Goal: Communication & Community: Answer question/provide support

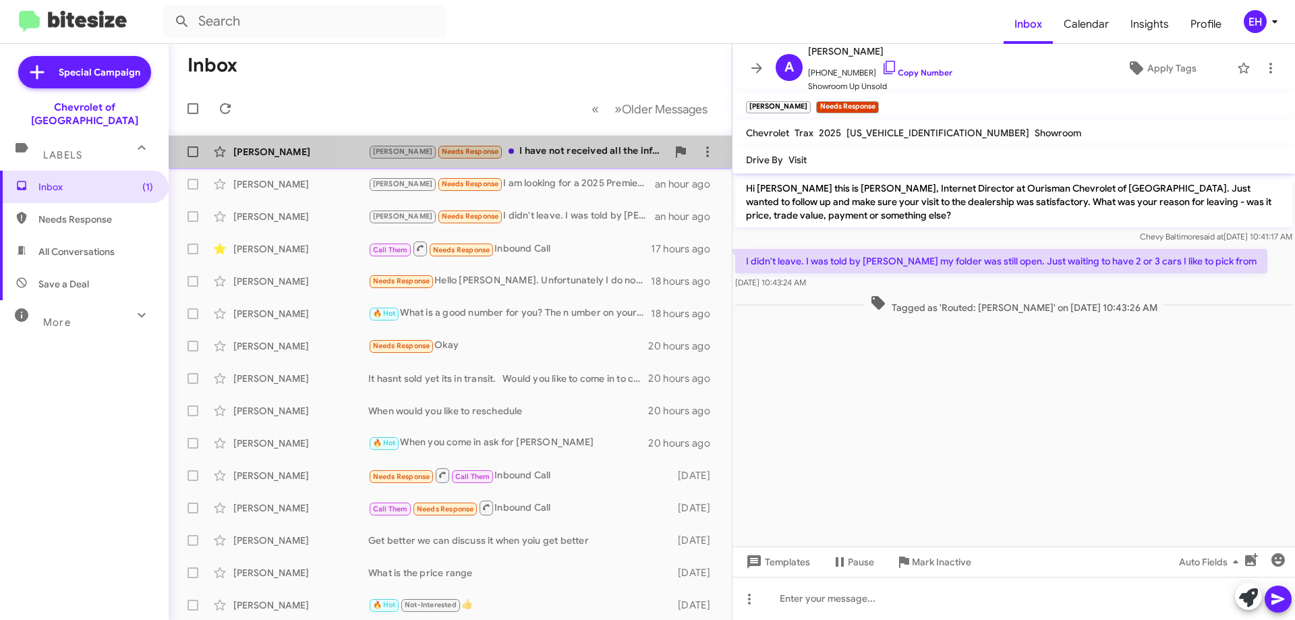
click at [558, 151] on div "Jay Needs Response I have not received all the information I needed, still wait…" at bounding box center [517, 152] width 299 height 16
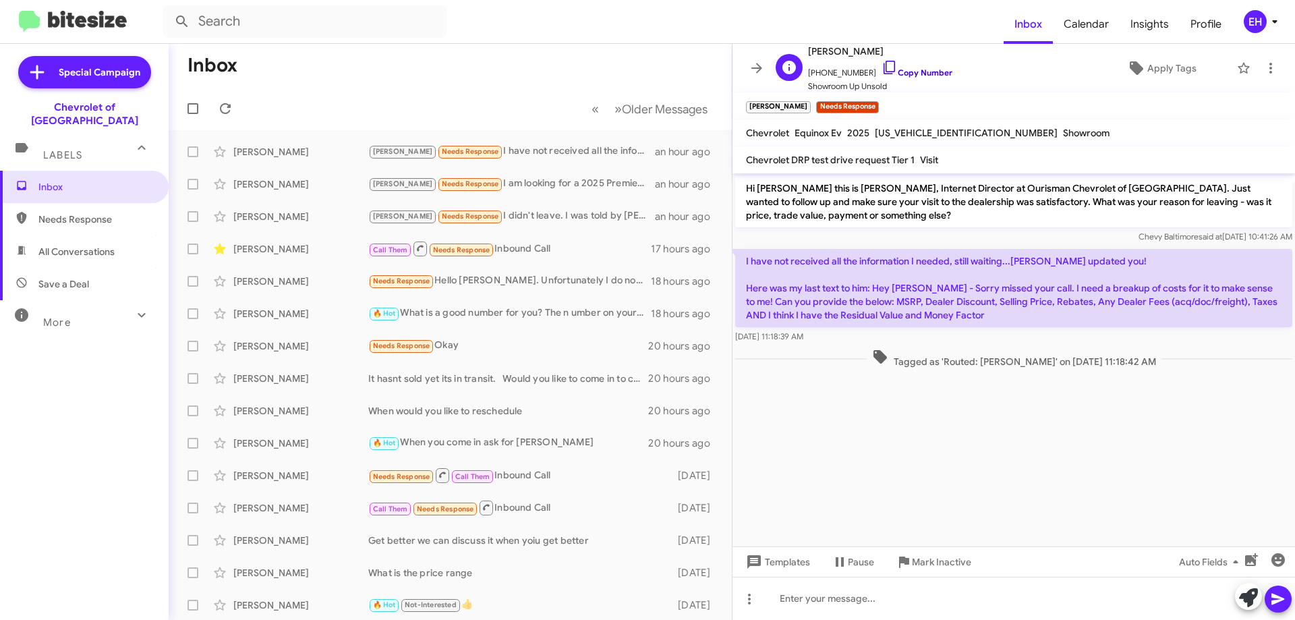
click at [917, 73] on link "Copy Number" at bounding box center [917, 72] width 71 height 10
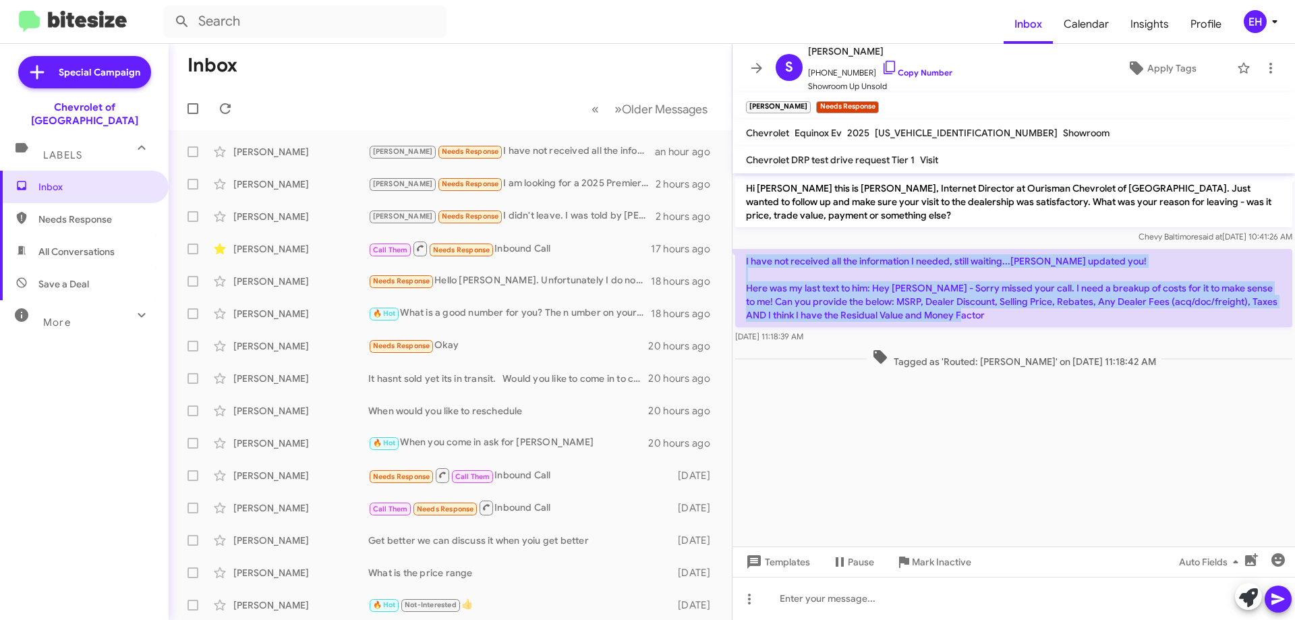
drag, startPoint x: 976, startPoint y: 320, endPoint x: 735, endPoint y: 264, distance: 247.2
click at [735, 264] on p "I have not received all the information I needed, still waiting...hope Muhammad…" at bounding box center [1013, 288] width 557 height 78
copy p "I have not received all the information I needed, still waiting...hope Muhammad…"
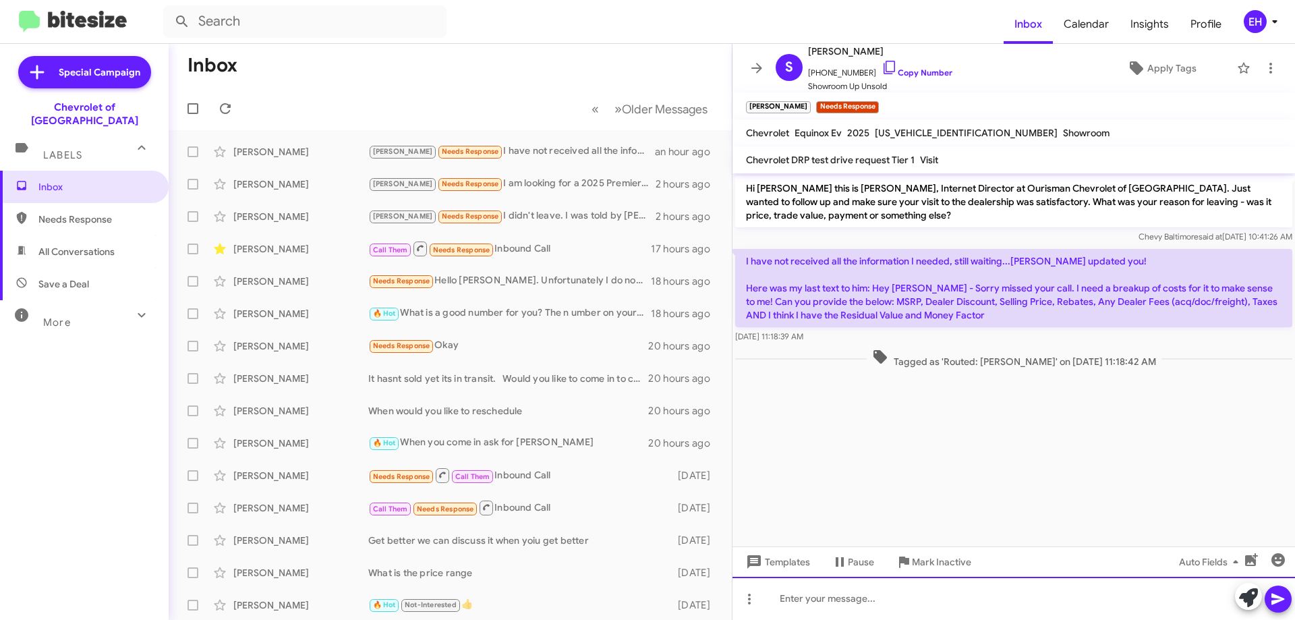
click at [912, 608] on div at bounding box center [1014, 598] width 563 height 43
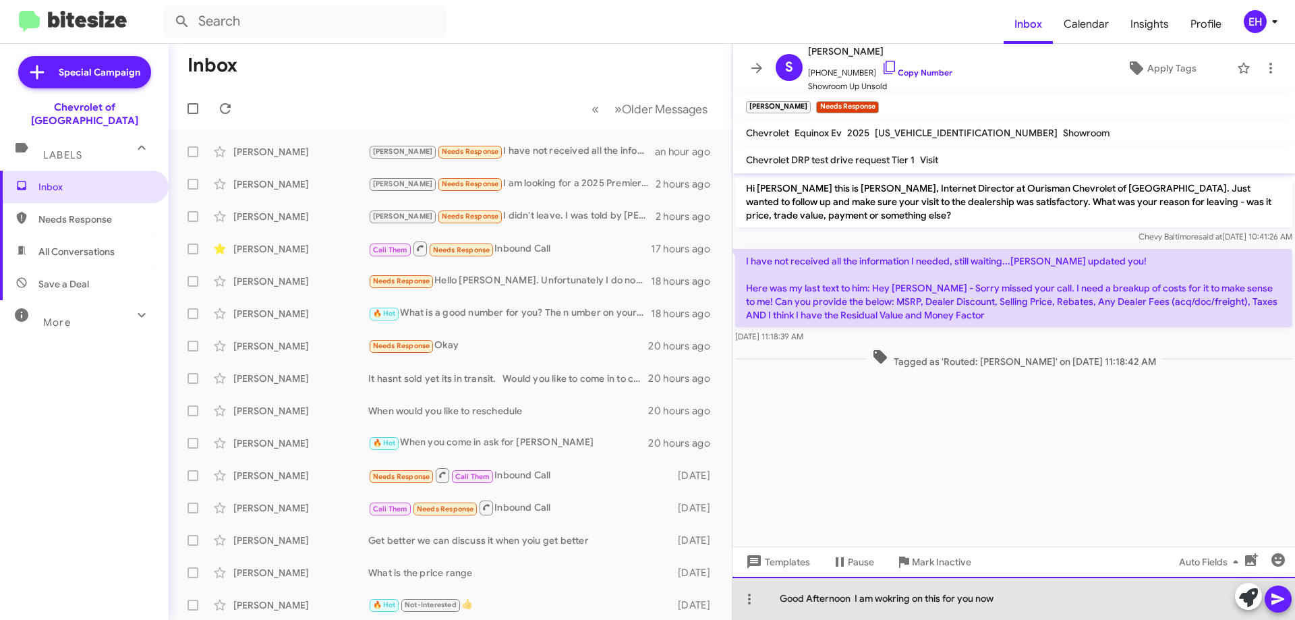
drag, startPoint x: 900, startPoint y: 596, endPoint x: 939, endPoint y: 596, distance: 38.4
click at [901, 596] on div "Good Afternoon I am wokring on this for you now" at bounding box center [1014, 598] width 563 height 43
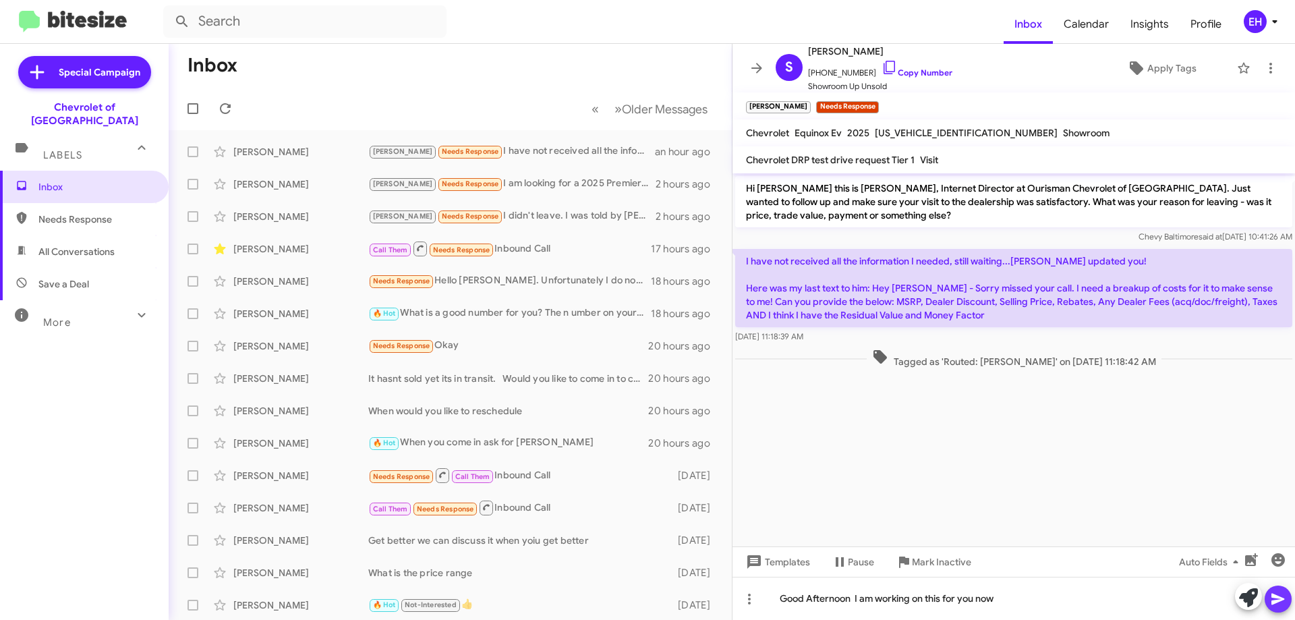
click at [1281, 596] on icon at bounding box center [1278, 599] width 16 height 16
click at [1278, 20] on icon at bounding box center [1275, 21] width 16 height 16
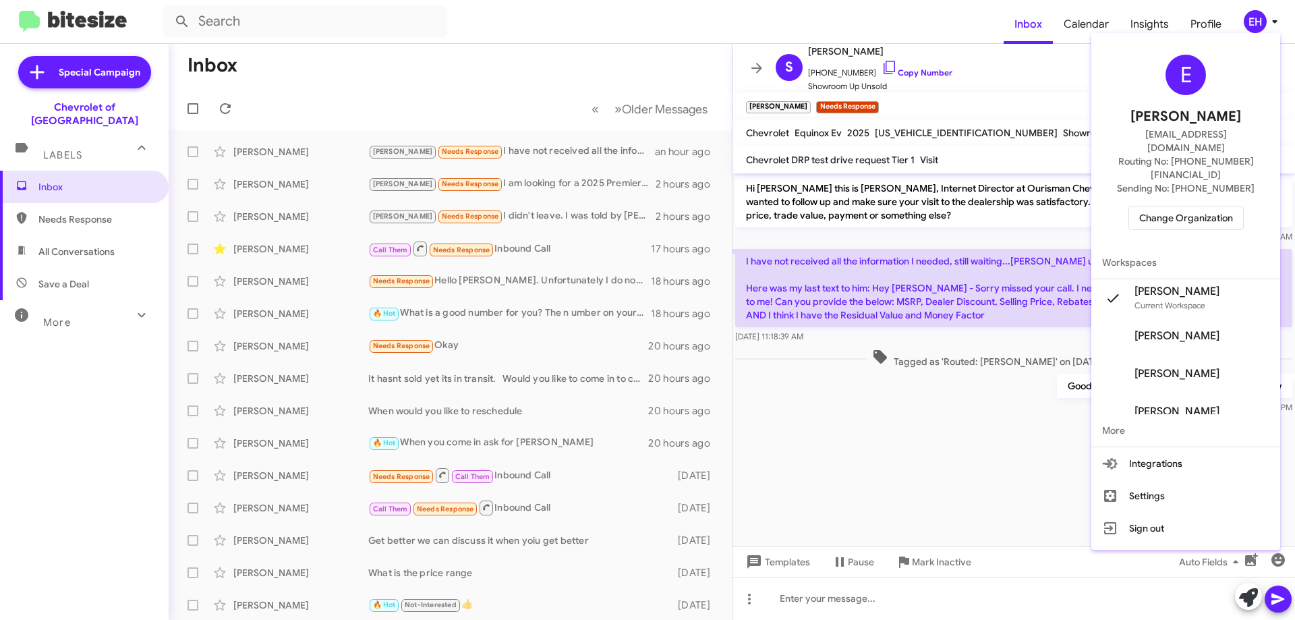
click at [1171, 206] on span "Change Organization" at bounding box center [1186, 217] width 94 height 23
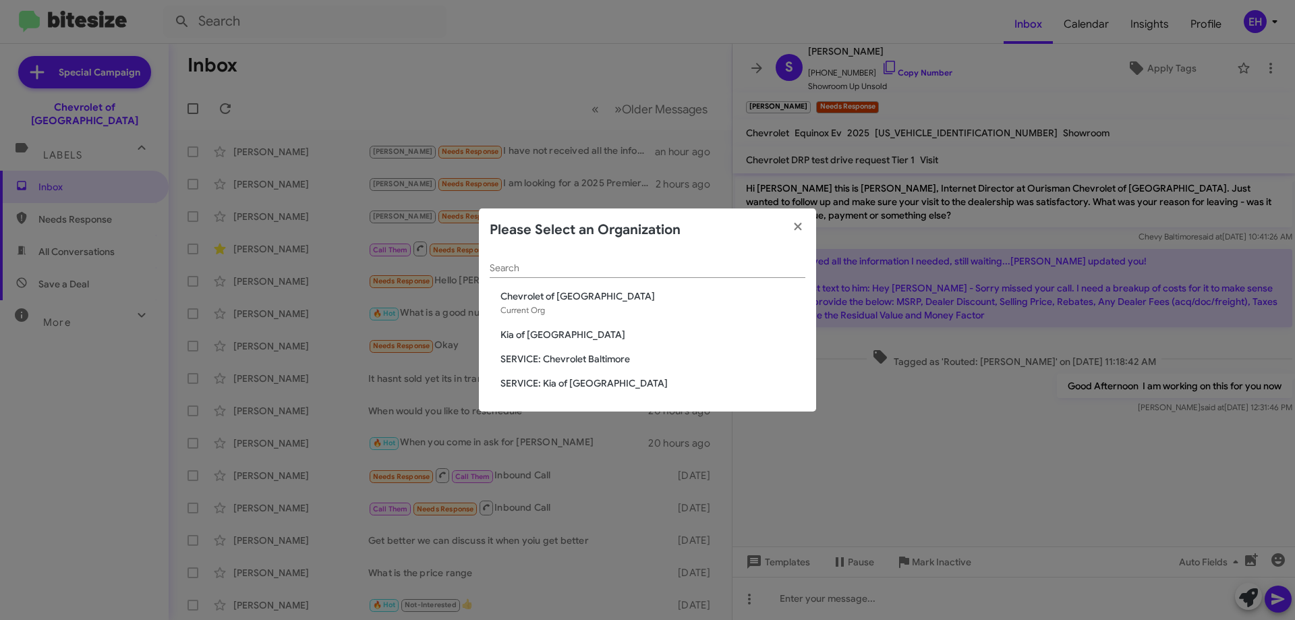
click at [562, 339] on span "Kia of [GEOGRAPHIC_DATA]" at bounding box center [652, 334] width 305 height 13
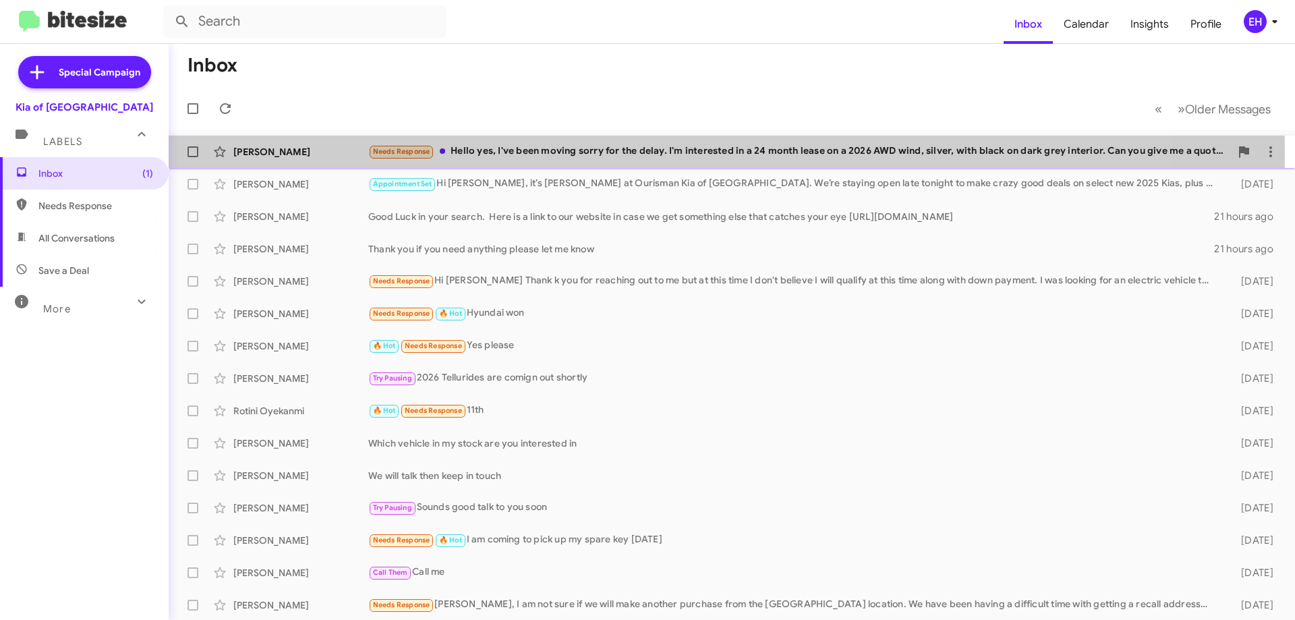
click at [543, 154] on div "Needs Response Hello yes, I've been moving sorry for the delay. I'm interested …" at bounding box center [799, 152] width 862 height 16
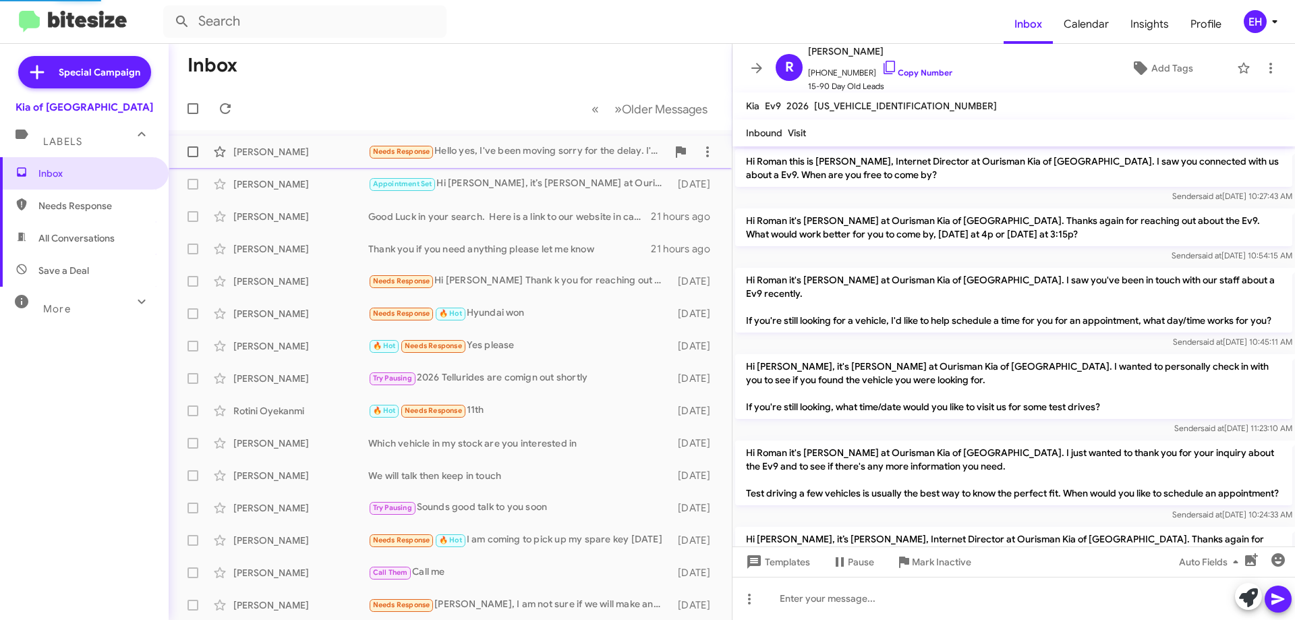
scroll to position [394, 0]
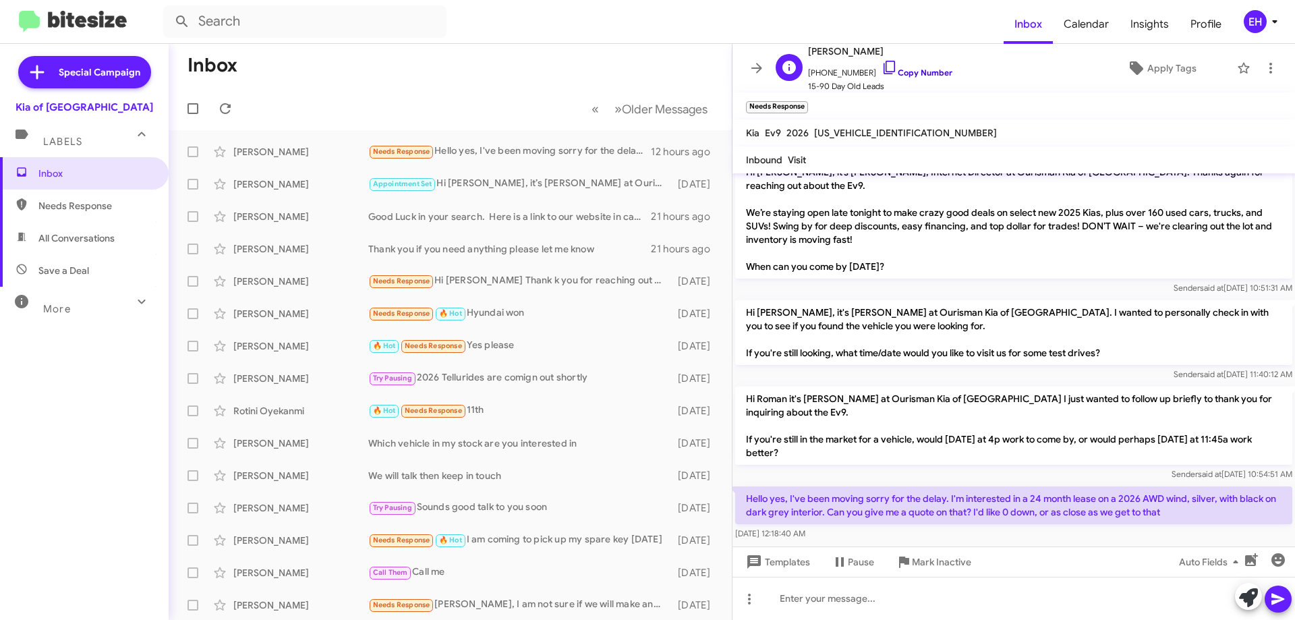
click at [907, 76] on link "Copy Number" at bounding box center [917, 72] width 71 height 10
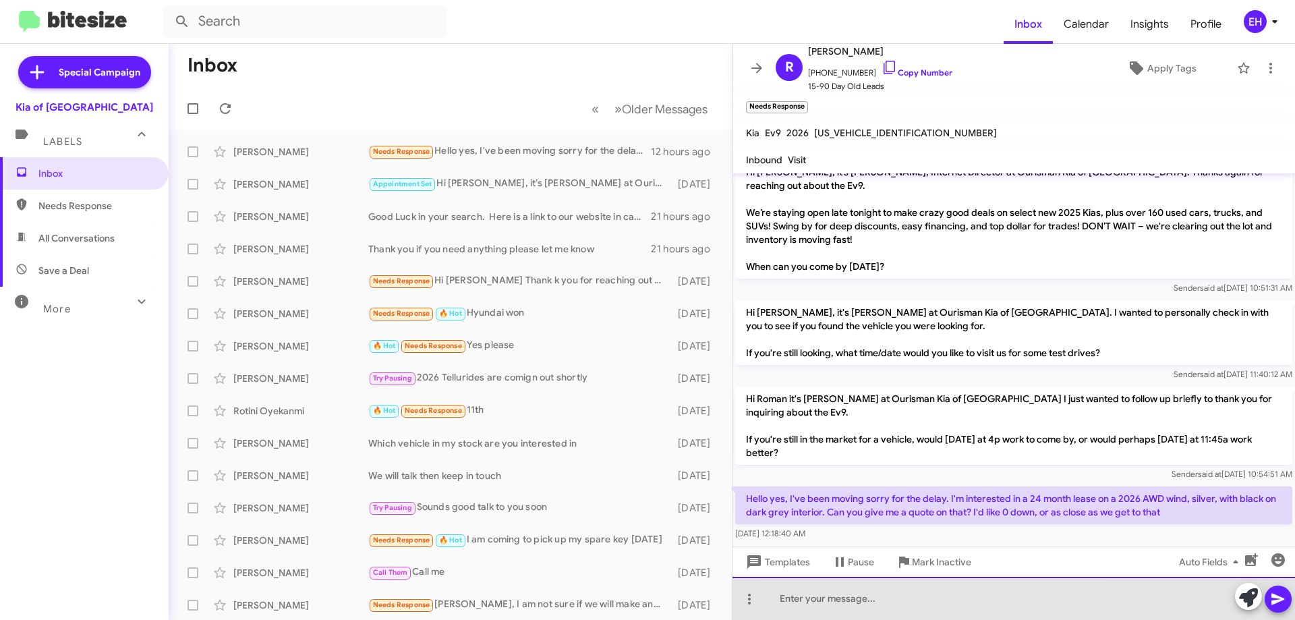
click at [944, 584] on div at bounding box center [1014, 598] width 563 height 43
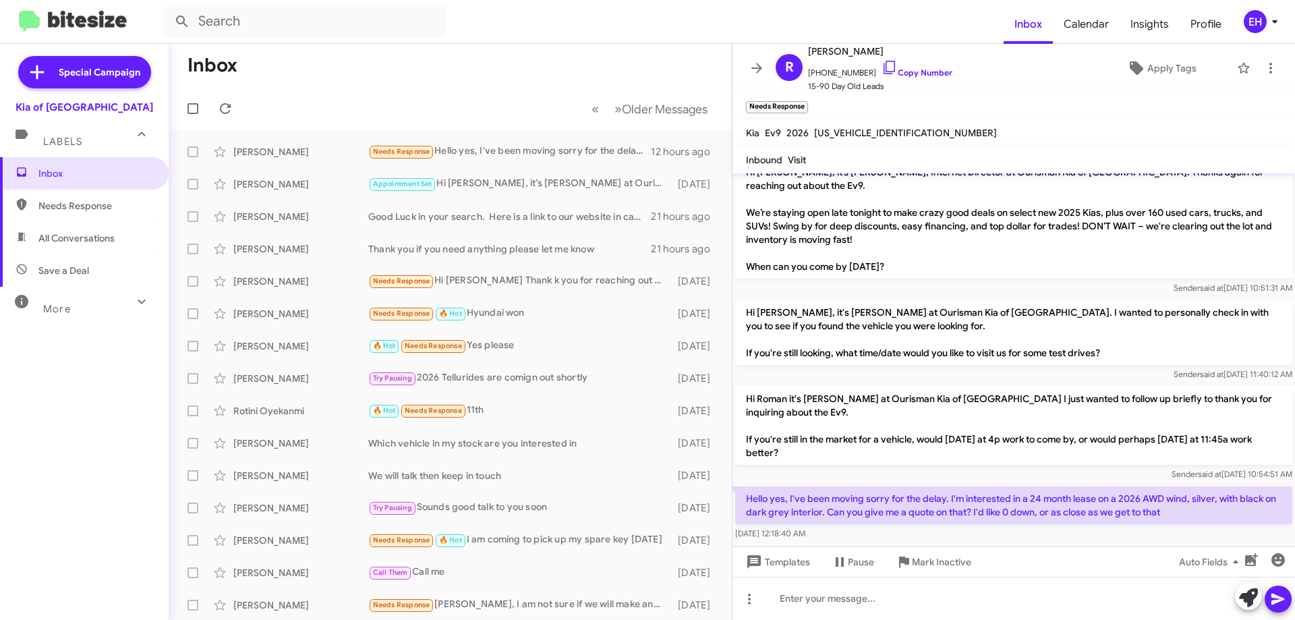
drag, startPoint x: 1195, startPoint y: 511, endPoint x: 726, endPoint y: 503, distance: 469.5
click at [726, 503] on div "Inbox « Previous » Next Older Messages [PERSON_NAME] Needs Response Hello yes, …" at bounding box center [732, 332] width 1126 height 576
click at [1166, 506] on p "Hello yes, I've been moving sorry for the delay. I'm interested in a 24 month l…" at bounding box center [1013, 505] width 557 height 38
click at [1217, 505] on p "Hello yes, I've been moving sorry for the delay. I'm interested in a 24 month l…" at bounding box center [1013, 505] width 557 height 38
click at [1199, 512] on p "Hello yes, I've been moving sorry for the delay. I'm interested in a 24 month l…" at bounding box center [1013, 505] width 557 height 38
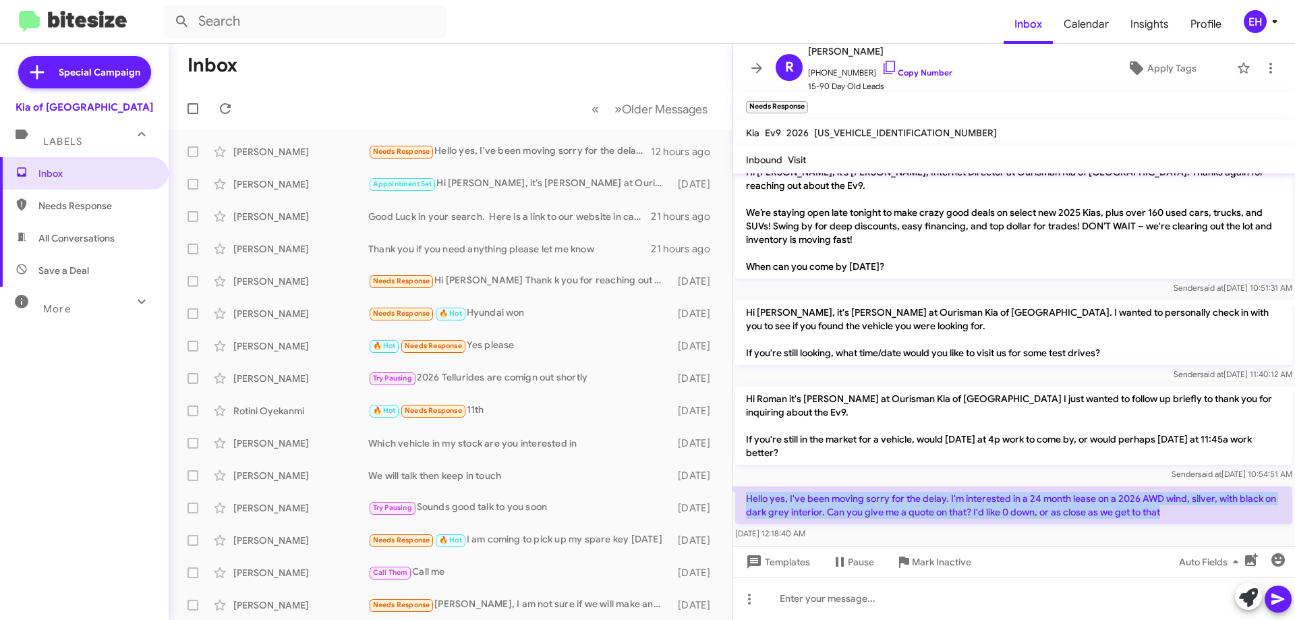
drag, startPoint x: 1195, startPoint y: 515, endPoint x: 747, endPoint y: 500, distance: 448.8
click at [747, 500] on p "Hello yes, I've been moving sorry for the delay. I'm interested in a 24 month l…" at bounding box center [1013, 505] width 557 height 38
copy p "Hello yes, I've been moving sorry for the delay. I'm interested in a 24 month l…"
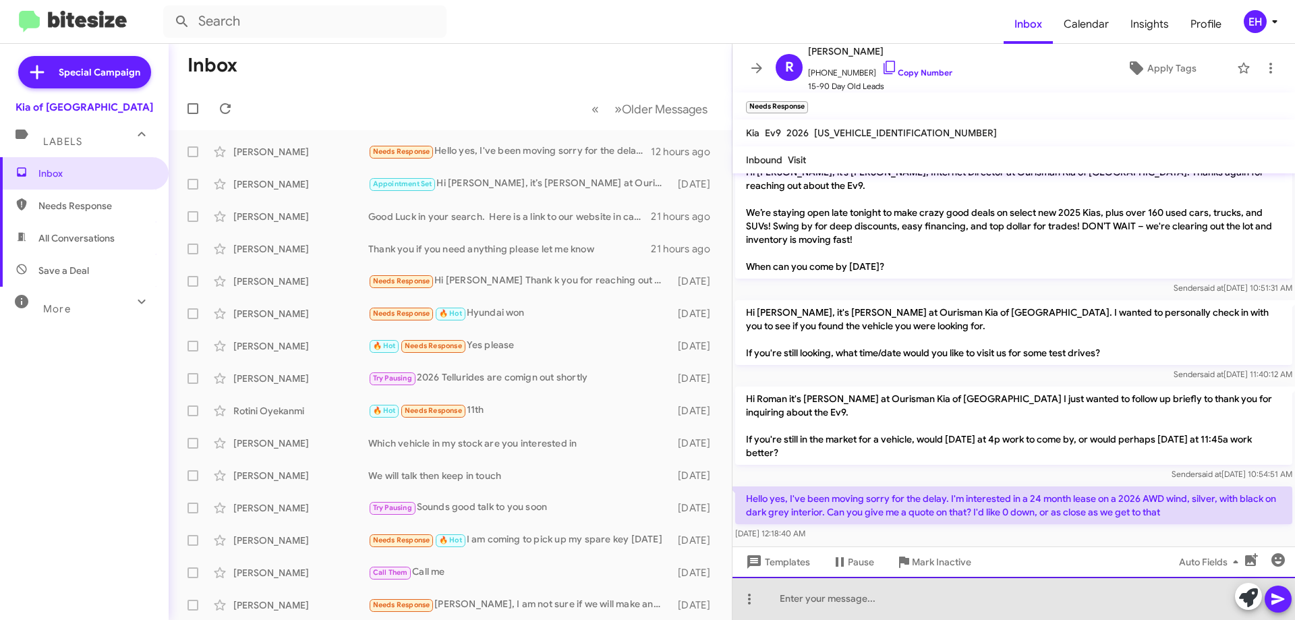
click at [828, 605] on div at bounding box center [1014, 598] width 563 height 43
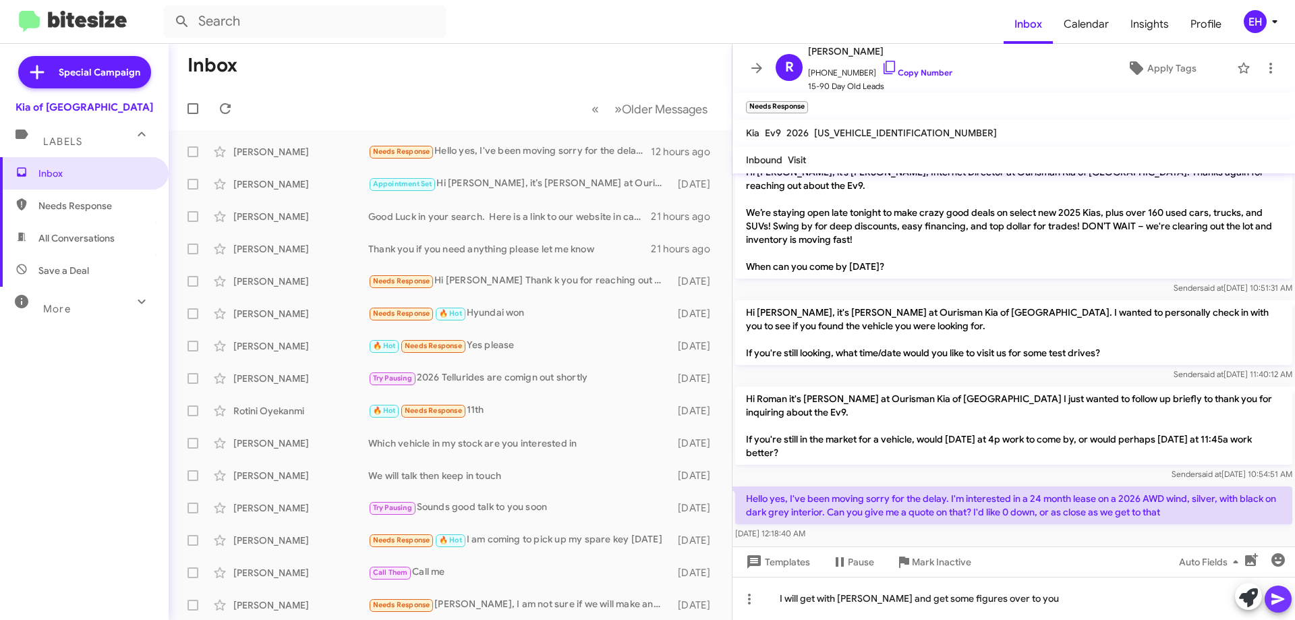
click at [1271, 595] on icon at bounding box center [1278, 599] width 16 height 16
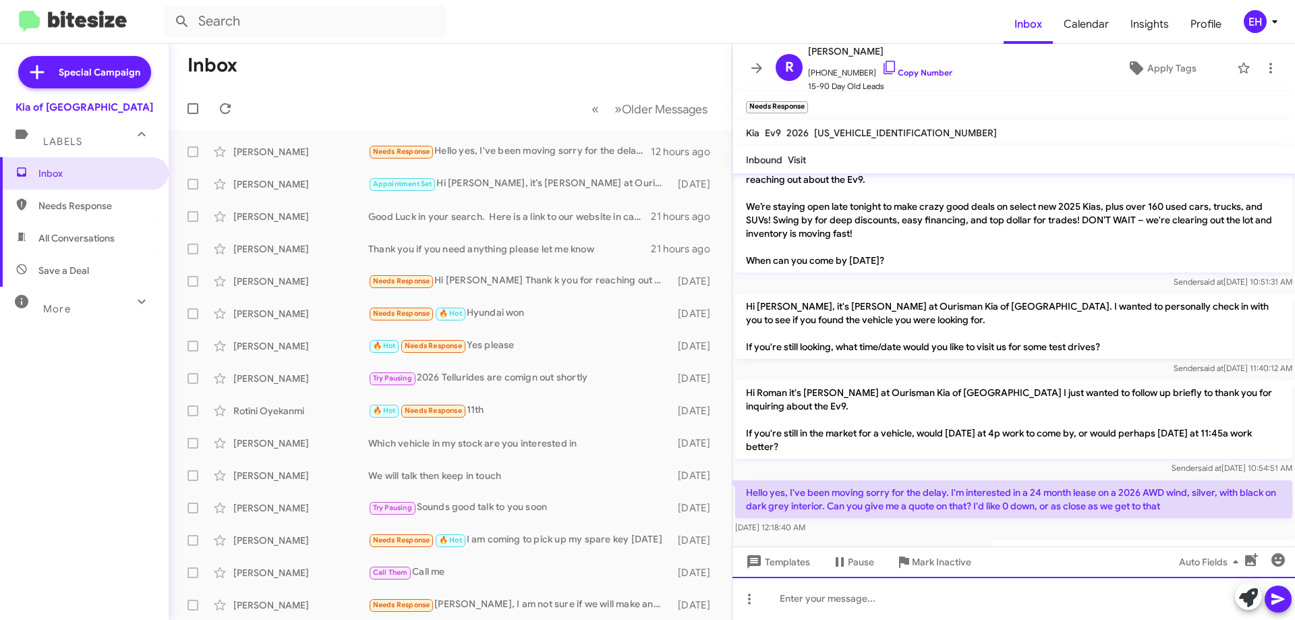
scroll to position [470, 0]
